Goal: Transaction & Acquisition: Subscribe to service/newsletter

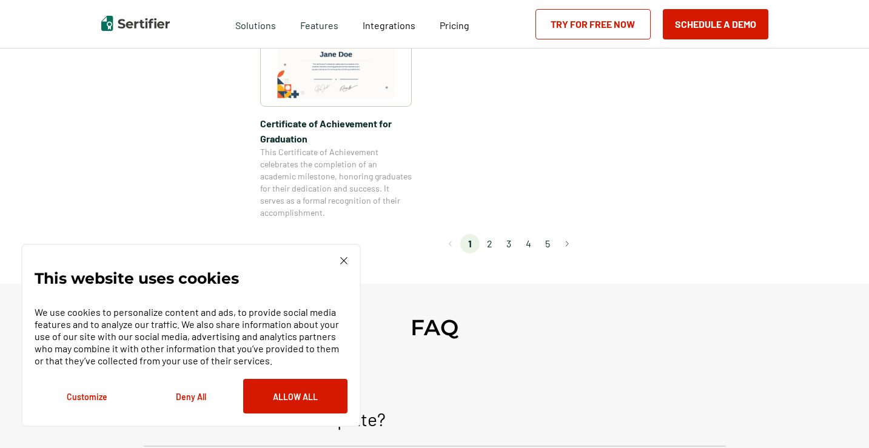
scroll to position [1152, 0]
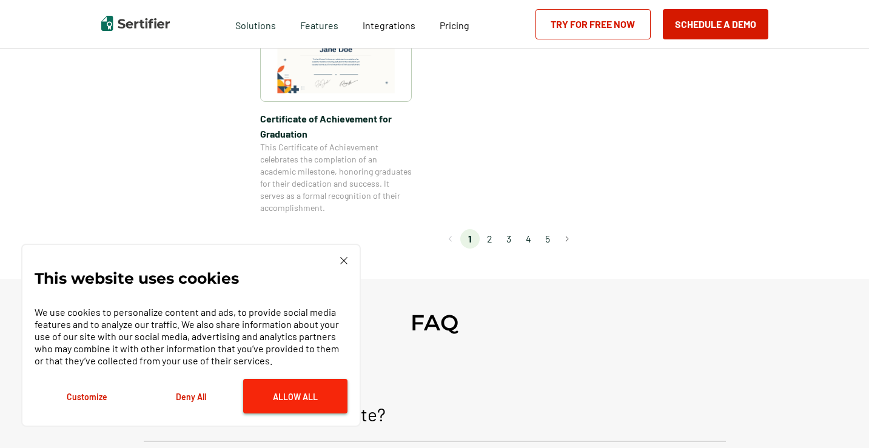
click at [295, 391] on button "Allow All" at bounding box center [295, 396] width 104 height 35
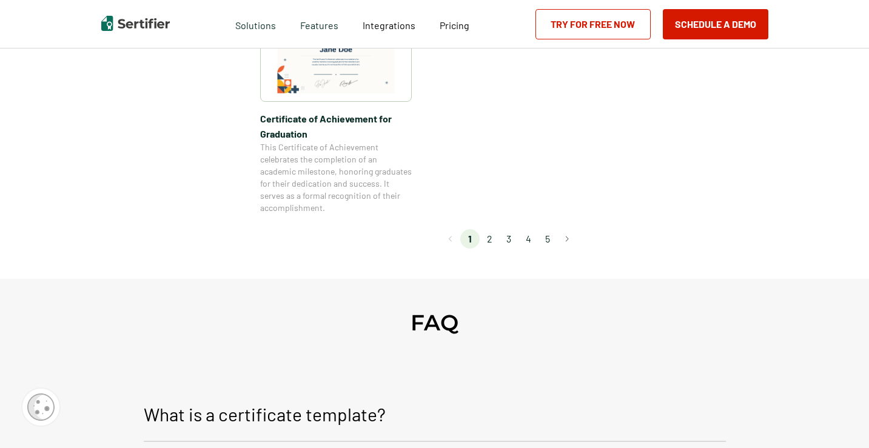
click at [492, 242] on li "2" at bounding box center [489, 238] width 19 height 19
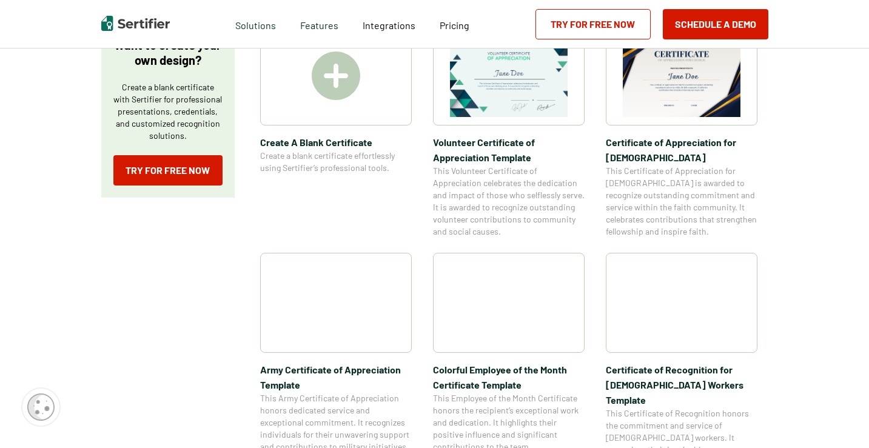
scroll to position [243, 0]
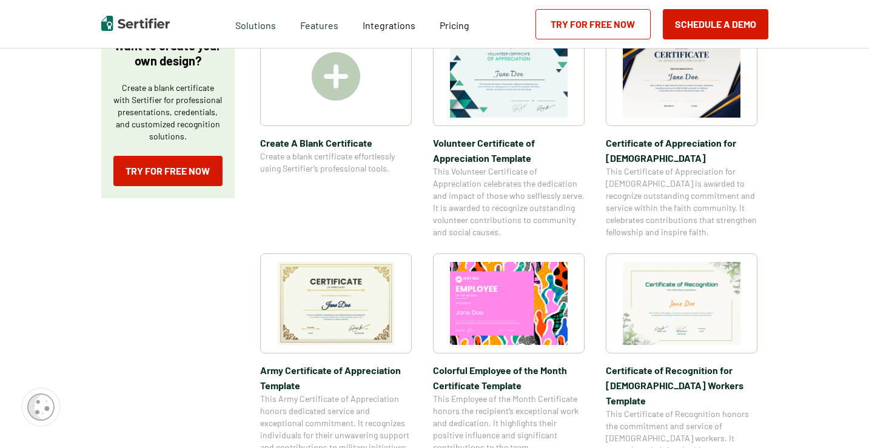
click at [320, 100] on img at bounding box center [336, 76] width 49 height 49
